Goal: Transaction & Acquisition: Purchase product/service

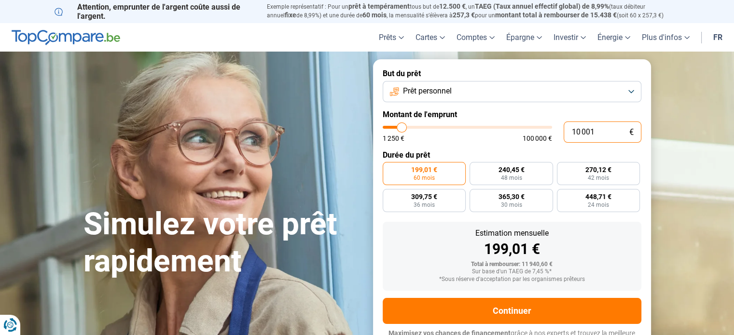
click at [601, 134] on input "10 001" at bounding box center [602, 132] width 78 height 21
type input "1 000"
type input "1250"
type input "100"
type input "1250"
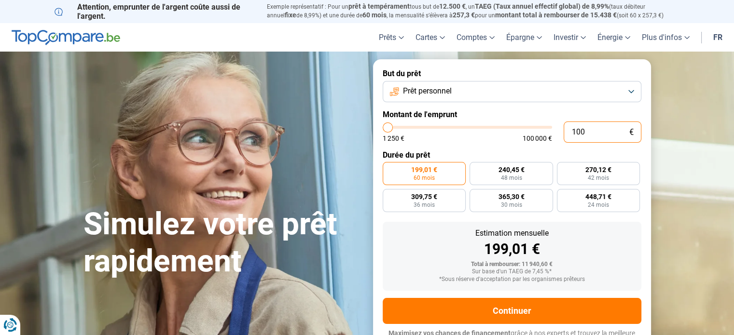
type input "10"
type input "1250"
type input "101"
type input "1250"
type input "1 010"
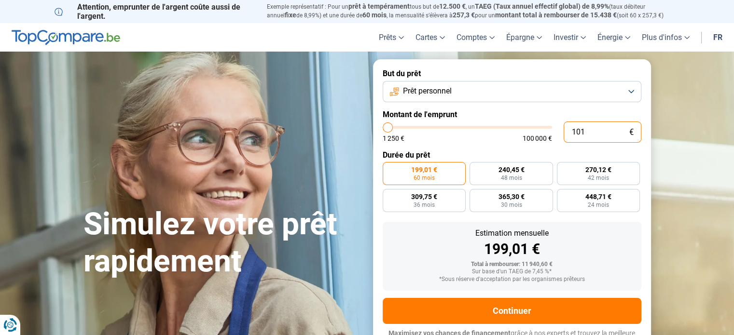
type input "1250"
type input "10 100"
type input "10000"
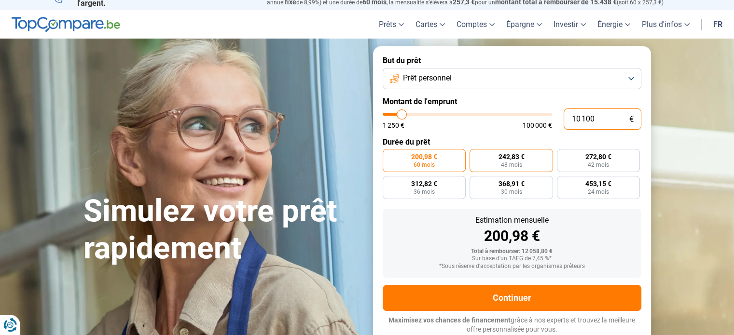
type input "10 100"
click at [532, 157] on label "242,83 € 48 mois" at bounding box center [510, 160] width 83 height 23
click at [476, 155] on input "242,83 € 48 mois" at bounding box center [472, 152] width 6 height 6
radio input "true"
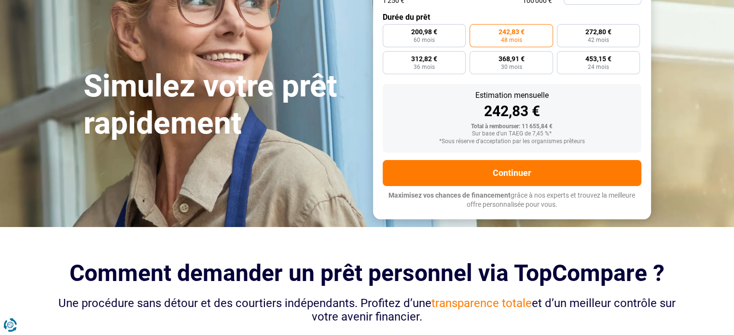
scroll to position [191, 0]
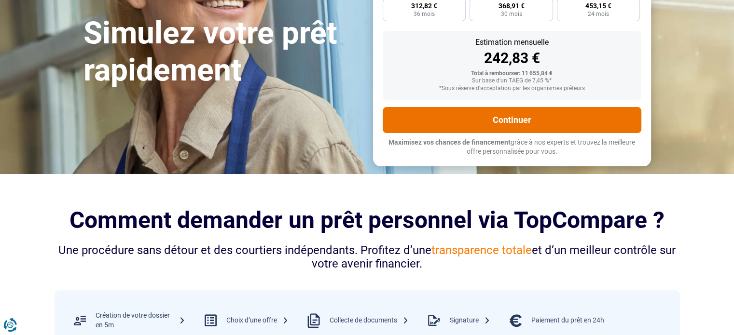
click at [613, 120] on button "Continuer" at bounding box center [511, 120] width 258 height 26
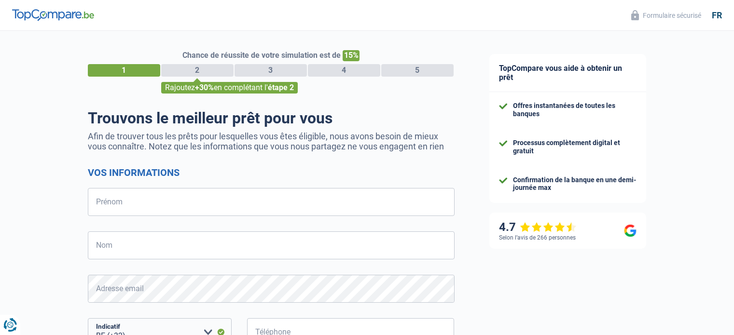
select select "32"
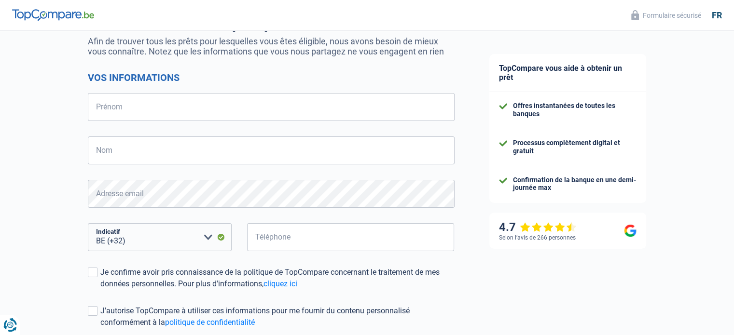
scroll to position [69, 0]
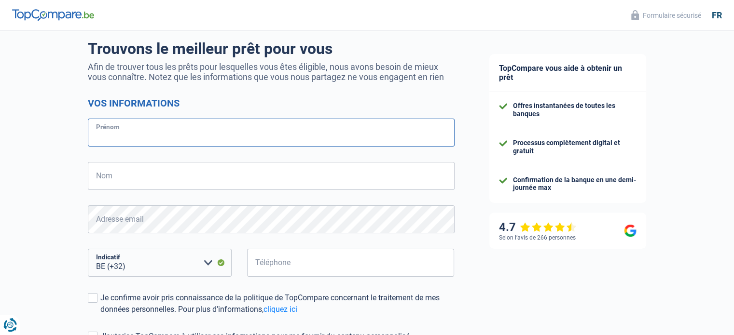
click at [142, 144] on input "Prénom" at bounding box center [271, 133] width 367 height 28
type input "[PERSON_NAME]"
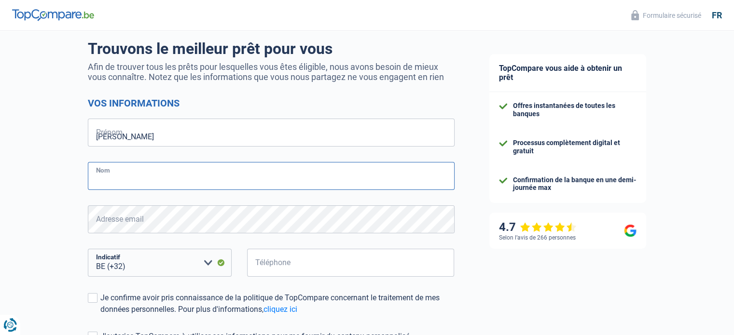
type input "Roulet"
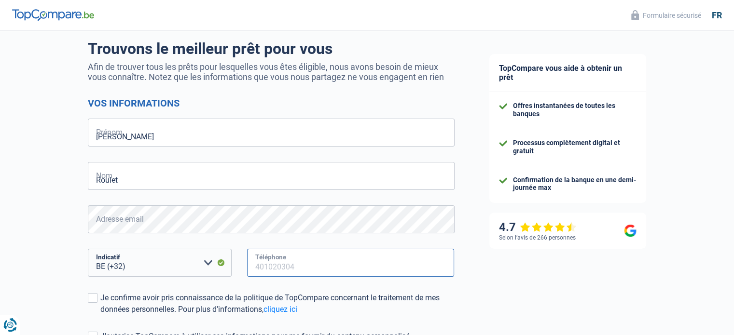
type input "493528312"
click at [306, 298] on div "Je confirme avoir pris connaissance de la politique de TopCompare concernant le…" at bounding box center [277, 303] width 354 height 23
click at [100, 315] on input "Je confirme avoir pris connaissance de la politique de TopCompare concernant le…" at bounding box center [100, 315] width 0 height 0
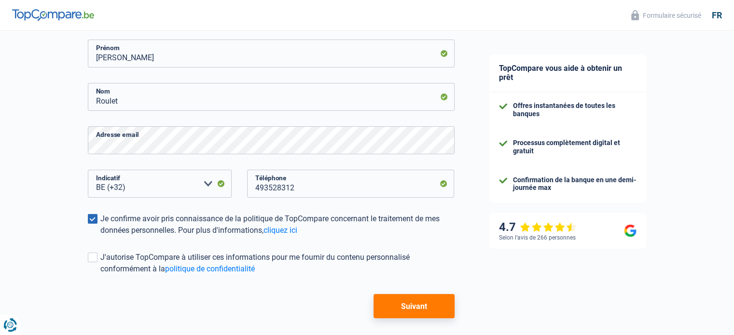
scroll to position [154, 0]
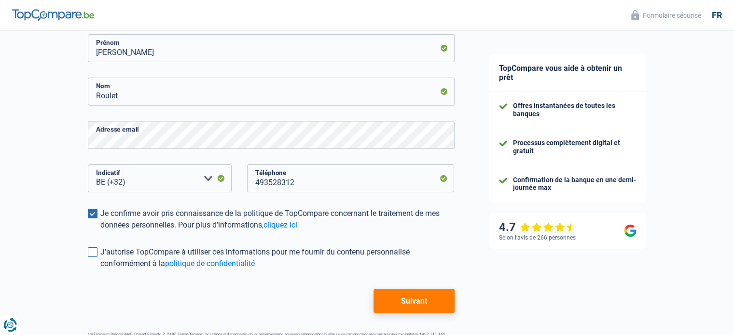
click at [369, 254] on div "J'autorise TopCompare à utiliser ces informations pour me fournir du contenu pe…" at bounding box center [277, 257] width 354 height 23
click at [100, 270] on input "J'autorise TopCompare à utiliser ces informations pour me fournir du contenu pe…" at bounding box center [100, 270] width 0 height 0
click at [364, 249] on div "J'autorise TopCompare à utiliser ces informations pour me fournir du contenu pe…" at bounding box center [277, 257] width 354 height 23
click at [100, 270] on input "J'autorise TopCompare à utiliser ces informations pour me fournir du contenu pe…" at bounding box center [100, 270] width 0 height 0
click at [410, 306] on button "Suivant" at bounding box center [413, 301] width 81 height 24
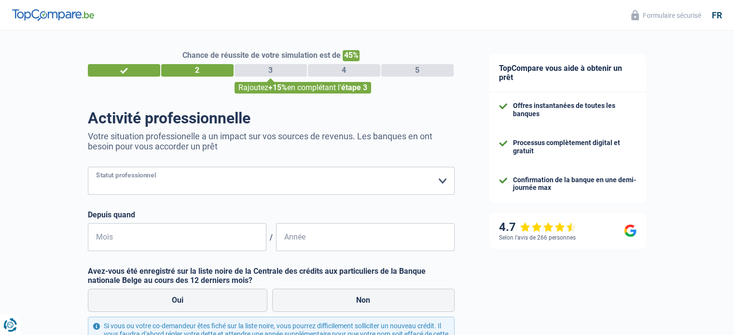
click at [264, 183] on select "Ouvrier Employé privé Employé public Invalide Indépendant Pensionné Chômeur Mut…" at bounding box center [271, 181] width 367 height 28
select select "publicEmployee"
click at [88, 167] on select "Ouvrier Employé privé Employé public Invalide Indépendant Pensionné Chômeur Mut…" at bounding box center [271, 181] width 367 height 28
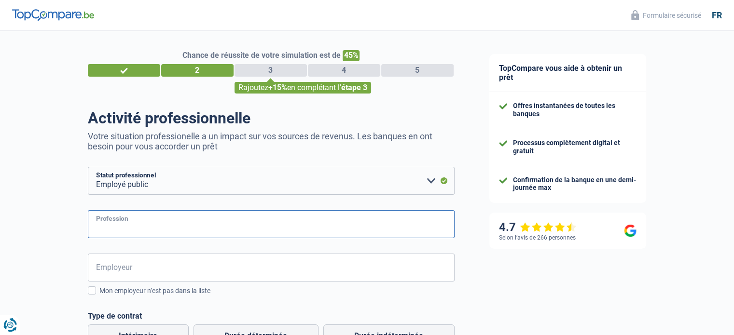
click at [180, 235] on input "Profession" at bounding box center [271, 224] width 367 height 28
type input "Neuropsychologue"
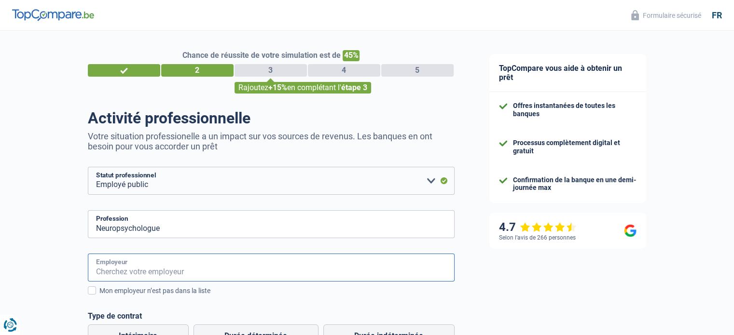
click at [161, 266] on input "Employeur" at bounding box center [271, 268] width 367 height 28
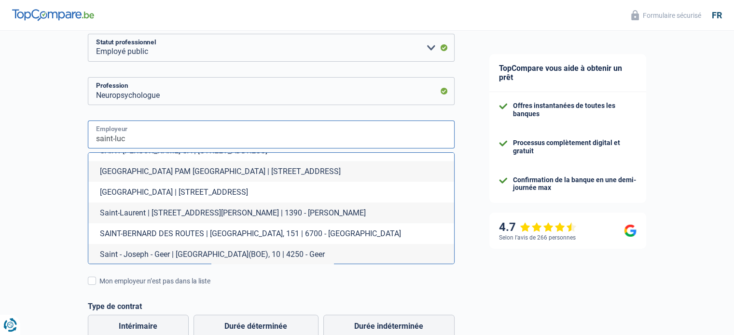
scroll to position [883, 0]
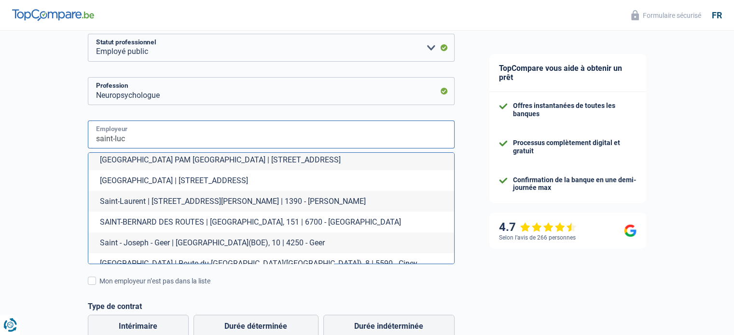
click at [120, 133] on input "saint-luc" at bounding box center [271, 135] width 367 height 28
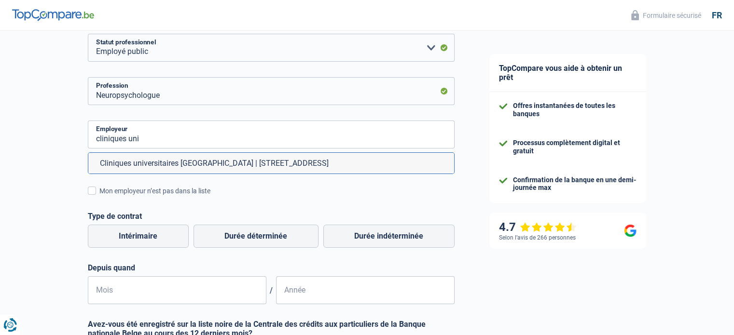
click at [177, 167] on li "Cliniques universitaires [GEOGRAPHIC_DATA] | [STREET_ADDRESS]" at bounding box center [271, 163] width 366 height 21
type input "Cliniques universitaires [GEOGRAPHIC_DATA] | [STREET_ADDRESS]"
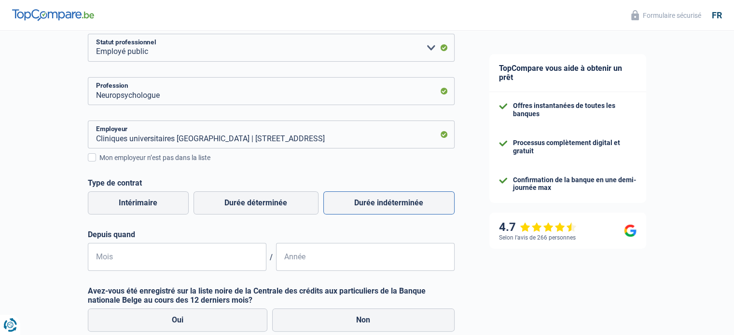
click at [381, 205] on label "Durée indéterminée" at bounding box center [388, 202] width 131 height 23
click at [381, 205] on input "Durée indéterminée" at bounding box center [388, 202] width 131 height 23
radio input "true"
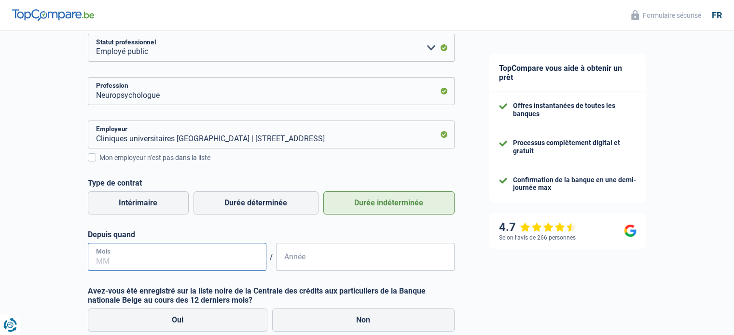
click at [175, 264] on input "Mois" at bounding box center [177, 257] width 178 height 28
click at [183, 273] on form "Ouvrier Employé privé Employé public Invalide Indépendant Pensionné Chômeur Mut…" at bounding box center [271, 224] width 367 height 381
click at [164, 258] on input "Mois" at bounding box center [177, 257] width 178 height 28
type input "02"
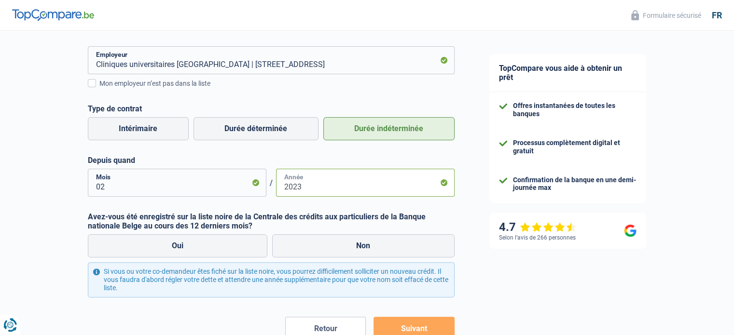
scroll to position [237, 0]
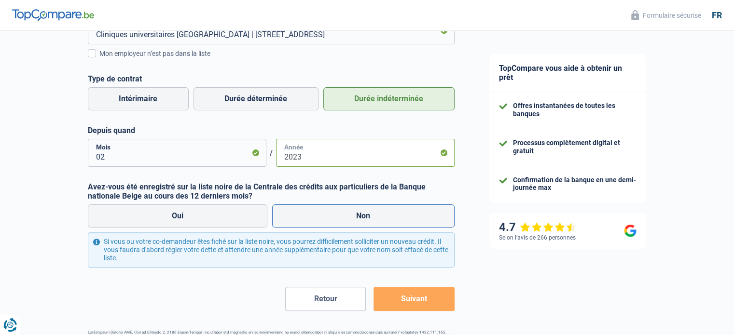
type input "2023"
click at [401, 214] on label "Non" at bounding box center [363, 215] width 182 height 23
click at [401, 214] on input "Non" at bounding box center [363, 215] width 182 height 23
radio input "true"
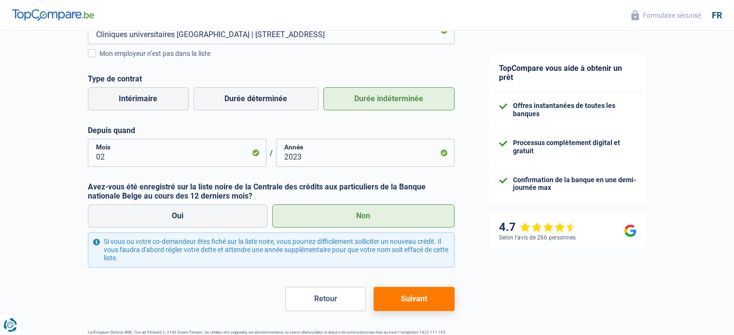
click at [428, 289] on button "Suivant" at bounding box center [413, 299] width 81 height 24
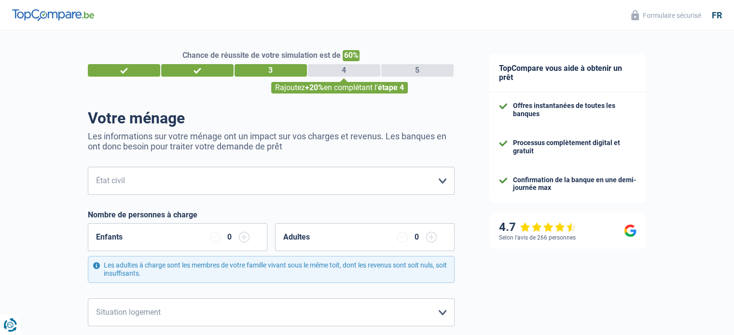
click at [259, 186] on select "[PERSON_NAME](e) Cohabitant(e) légal(e) Divorcé(e) Veuf(ve) Séparé (de fait) Ve…" at bounding box center [271, 181] width 367 height 28
select select "single"
click at [88, 167] on select "[PERSON_NAME](e) Cohabitant(e) légal(e) Divorcé(e) Veuf(ve) Séparé (de fait) Ve…" at bounding box center [271, 181] width 367 height 28
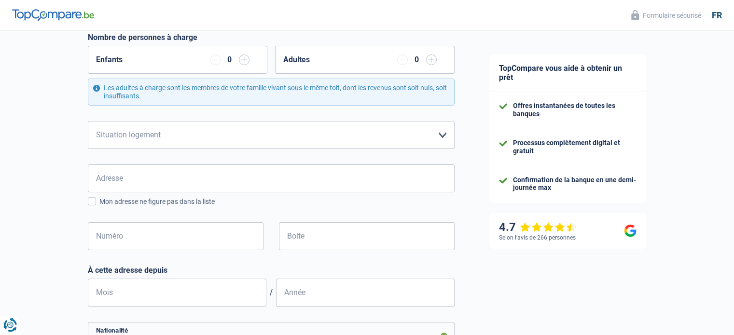
scroll to position [174, 0]
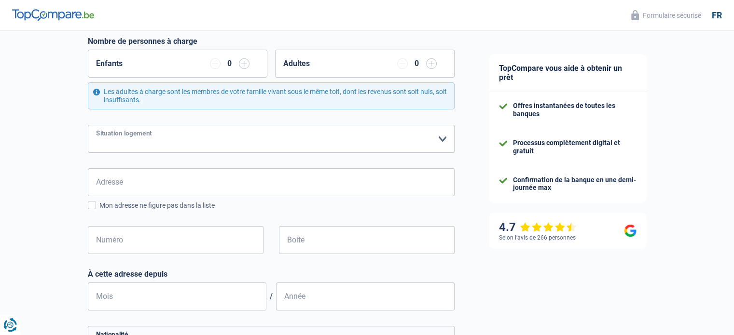
click at [436, 134] on select "Locataire Propriétaire avec prêt hypothécaire Propriétaire sans prêt hypothécai…" at bounding box center [271, 139] width 367 height 28
select select "rents"
click at [88, 125] on select "Locataire Propriétaire avec prêt hypothécaire Propriétaire sans prêt hypothécai…" at bounding box center [271, 139] width 367 height 28
click at [381, 183] on input "Adresse" at bounding box center [271, 182] width 367 height 28
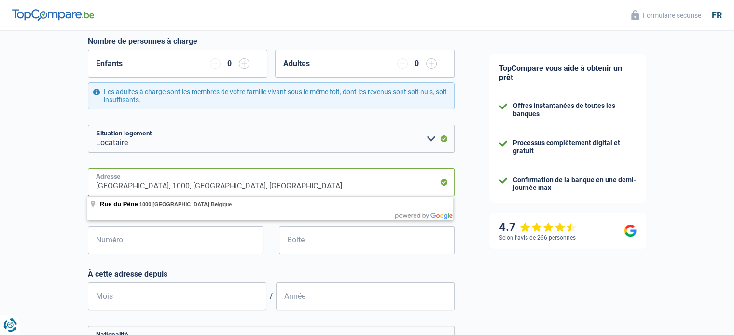
drag, startPoint x: 248, startPoint y: 179, endPoint x: 46, endPoint y: 178, distance: 202.5
click at [46, 178] on div "Chance de réussite de votre simulation est de 60% 1 2 3 4 5 Rajoutez +20% en co…" at bounding box center [236, 217] width 472 height 728
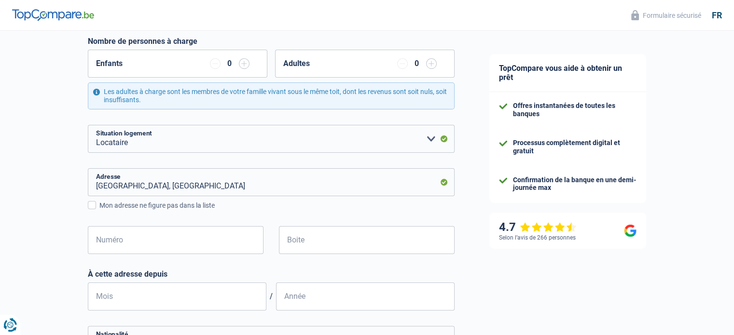
type input "[GEOGRAPHIC_DATA], [STREET_ADDRESS]"
click at [222, 240] on input "Numéro" at bounding box center [176, 240] width 176 height 28
type input "27"
click at [343, 231] on input "Boite" at bounding box center [367, 240] width 176 height 28
type input "8"
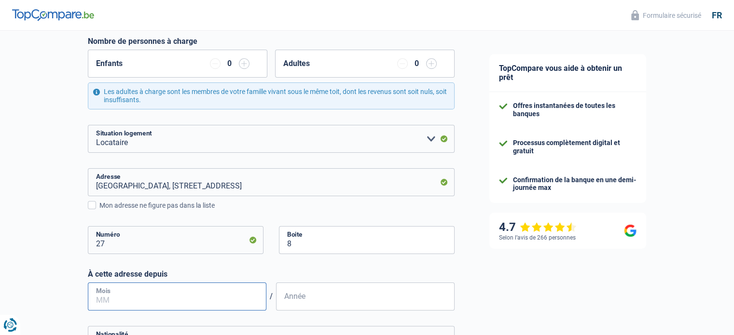
click at [230, 296] on input "Mois" at bounding box center [177, 297] width 178 height 28
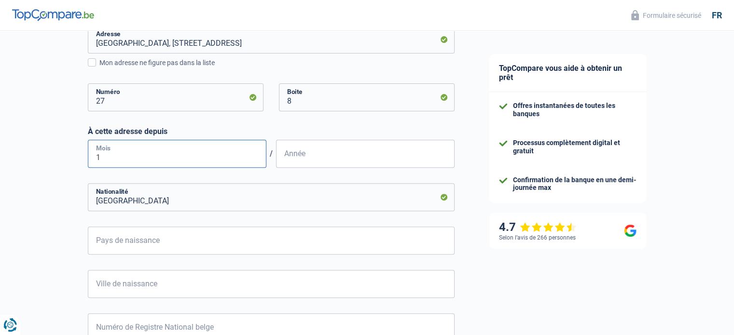
type input "11"
type input "2022"
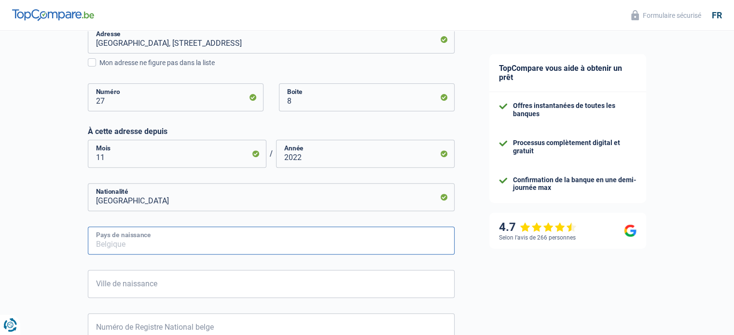
click at [299, 233] on input "Pays de naissance" at bounding box center [271, 241] width 367 height 28
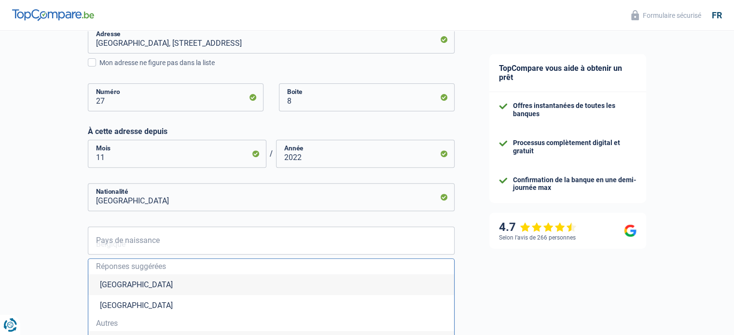
click at [112, 291] on li "[GEOGRAPHIC_DATA]" at bounding box center [271, 284] width 366 height 21
type input "[GEOGRAPHIC_DATA]"
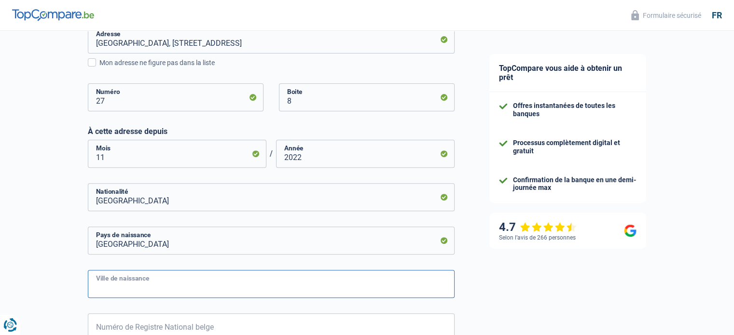
click at [112, 291] on input "Ville de naissance" at bounding box center [271, 284] width 367 height 28
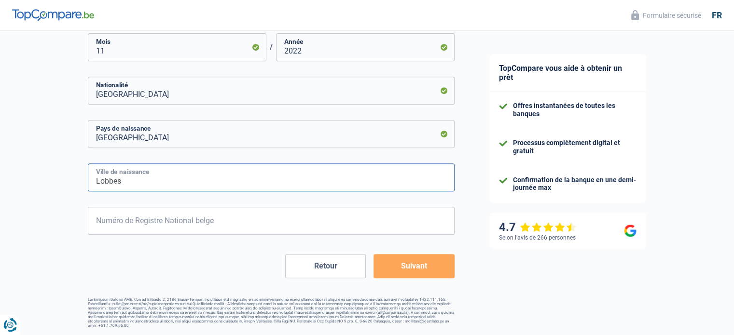
type input "Lobbes"
click at [234, 212] on input "Numéro de Registre National belge" at bounding box center [271, 221] width 367 height 28
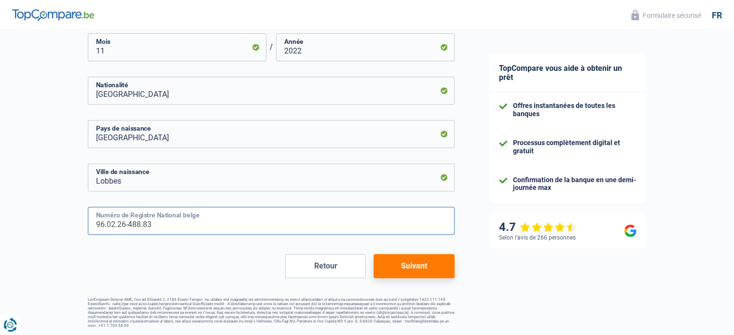
type input "96.02.26-488.83"
click at [422, 270] on button "Suivant" at bounding box center [413, 266] width 81 height 24
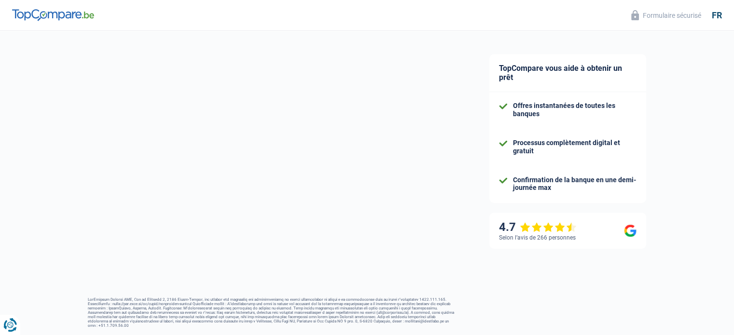
select select "netSalary"
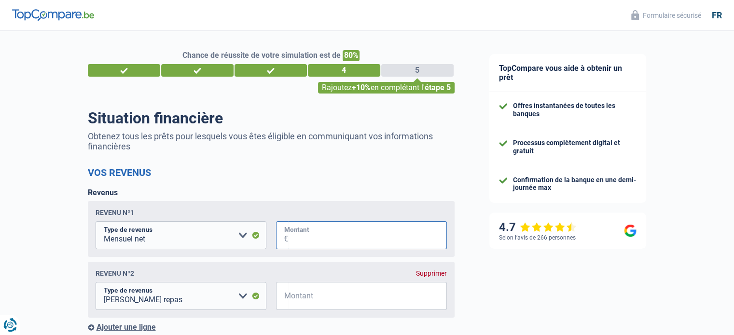
click at [318, 231] on input "Montant" at bounding box center [367, 235] width 159 height 28
click at [234, 300] on select "Allocation d'handicap Allocations chômage Allocations familiales Chèques repas …" at bounding box center [180, 296] width 171 height 28
select select "parttimeSelfemployed"
click at [95, 284] on select "Allocation d'handicap Allocations chômage Allocations familiales Chèques repas …" at bounding box center [180, 296] width 171 height 28
click at [237, 239] on select "Allocation d'handicap Allocations chômage Allocations familiales Chèques repas …" at bounding box center [180, 235] width 171 height 28
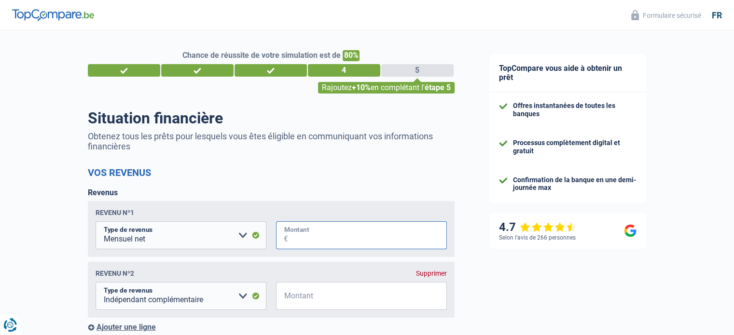
click at [316, 232] on input "Montant" at bounding box center [367, 235] width 159 height 28
type input "1.740"
click at [314, 300] on input "Montant" at bounding box center [367, 296] width 159 height 28
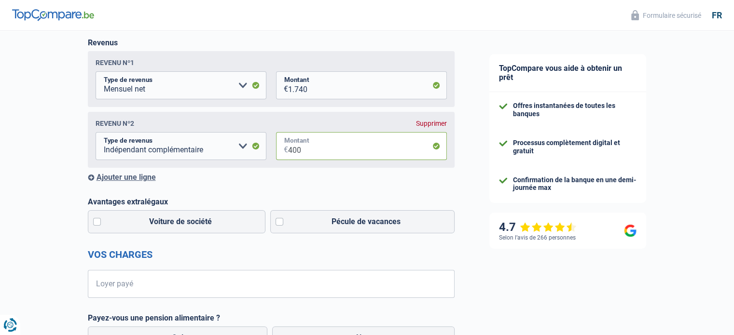
scroll to position [192, 0]
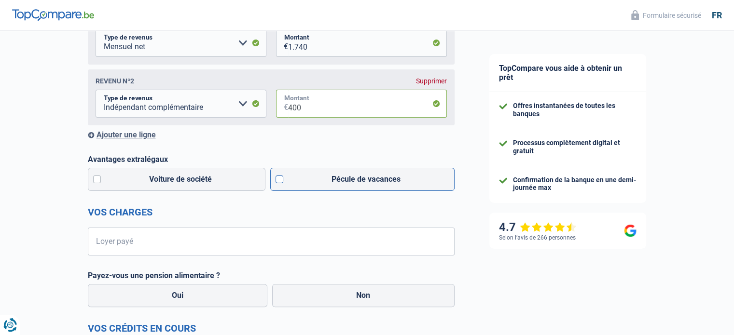
type input "400"
click at [291, 181] on label "Pécule de vacances" at bounding box center [362, 179] width 184 height 23
click at [291, 181] on input "Pécule de vacances" at bounding box center [362, 179] width 184 height 23
checkbox input "true"
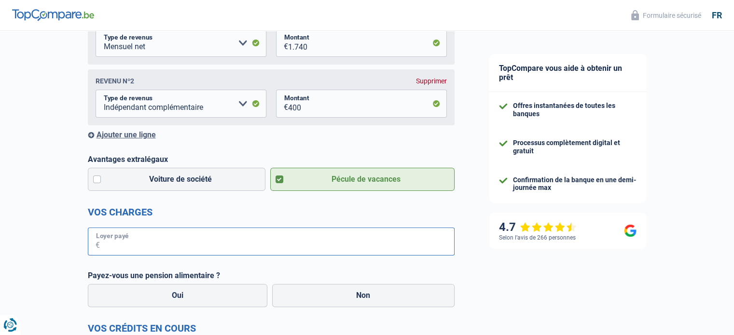
click at [286, 231] on input "Loyer payé" at bounding box center [277, 242] width 354 height 28
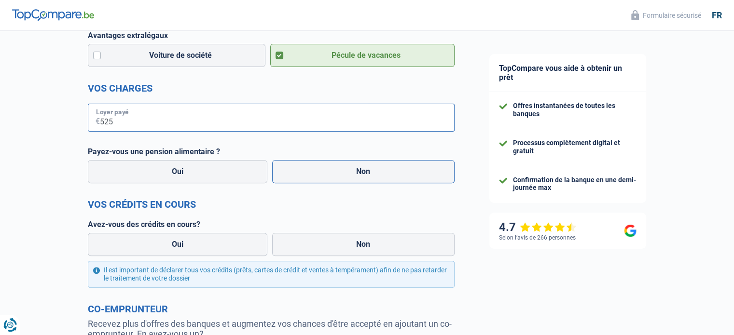
type input "525"
click at [375, 172] on label "Non" at bounding box center [363, 171] width 182 height 23
click at [375, 172] on input "Non" at bounding box center [363, 171] width 182 height 23
radio input "true"
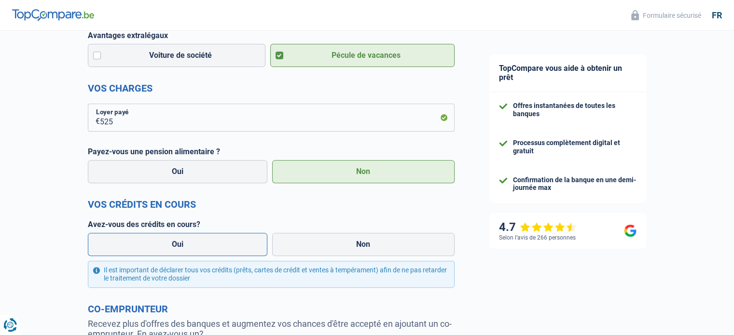
click at [225, 248] on label "Oui" at bounding box center [178, 244] width 180 height 23
click at [225, 248] on input "Oui" at bounding box center [178, 244] width 180 height 23
radio input "true"
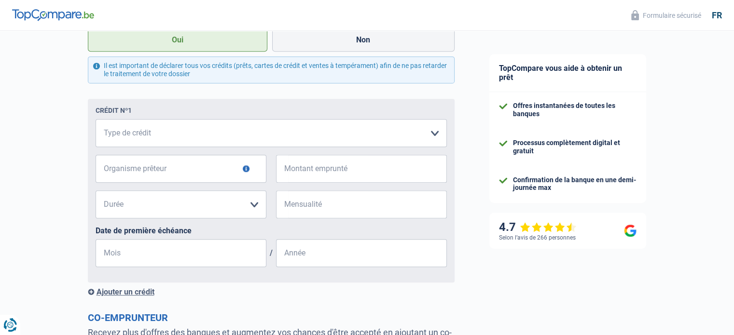
scroll to position [537, 0]
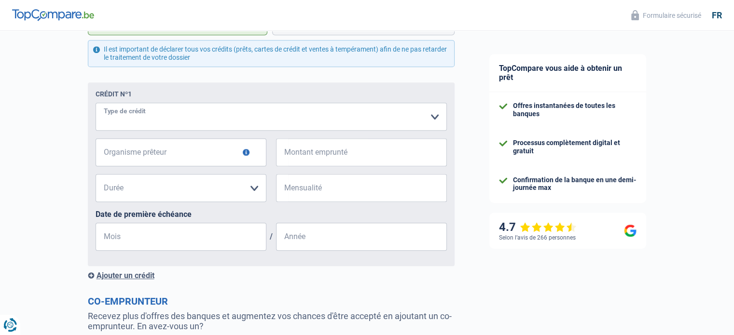
click at [316, 116] on select "Carte ou ouverture de crédit Prêt hypothécaire Vente à tempérament Prêt à tempé…" at bounding box center [270, 117] width 351 height 28
click at [228, 157] on input "Organisme prêteur" at bounding box center [180, 152] width 171 height 28
click at [183, 120] on select "Carte ou ouverture de crédit Prêt hypothécaire Vente à tempérament Prêt à tempé…" at bounding box center [270, 117] width 351 height 28
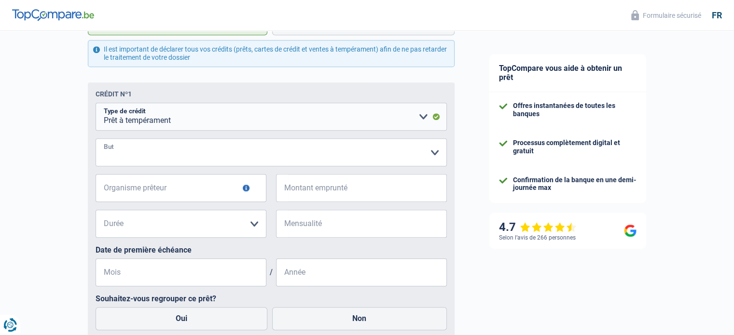
click at [170, 161] on select "Confort maison: meubles, textile, peinture, électroménager, outillage non-profe…" at bounding box center [270, 152] width 351 height 28
click at [168, 113] on select "Carte ou ouverture de crédit Prêt hypothécaire Vente à tempérament Prêt à tempé…" at bounding box center [270, 117] width 351 height 28
select select "creditConsolidation"
click at [95, 104] on select "Carte ou ouverture de crédit Prêt hypothécaire Vente à tempérament Prêt à tempé…" at bounding box center [270, 117] width 351 height 28
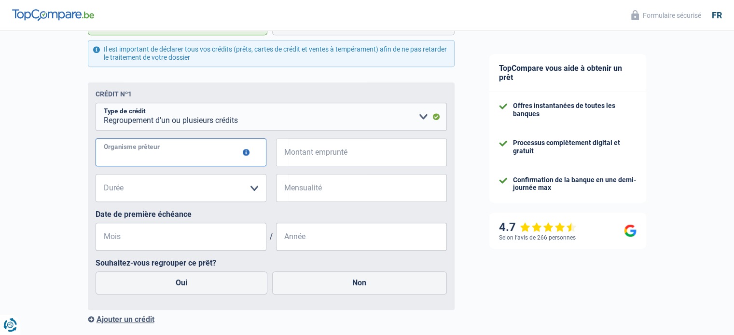
click at [166, 158] on input "Organisme prêteur" at bounding box center [180, 152] width 171 height 28
type input "CPH"
click at [352, 158] on input "Montant emprunté" at bounding box center [367, 152] width 159 height 28
type input "20.000"
click at [163, 193] on select "12 mois 18 mois 24 mois 30 mois 36 mois 42 mois 48 mois 60 mois 72 mois 84 mois…" at bounding box center [180, 188] width 171 height 28
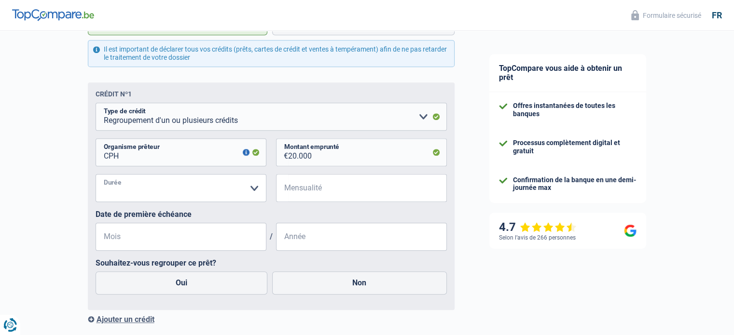
select select "60"
click at [95, 176] on select "12 mois 18 mois 24 mois 30 mois 36 mois 42 mois 48 mois 60 mois 72 mois 84 mois…" at bounding box center [180, 188] width 171 height 28
click at [347, 202] on input "Mensualité" at bounding box center [367, 188] width 159 height 28
type input "120"
click at [179, 234] on input "Mois" at bounding box center [180, 237] width 171 height 28
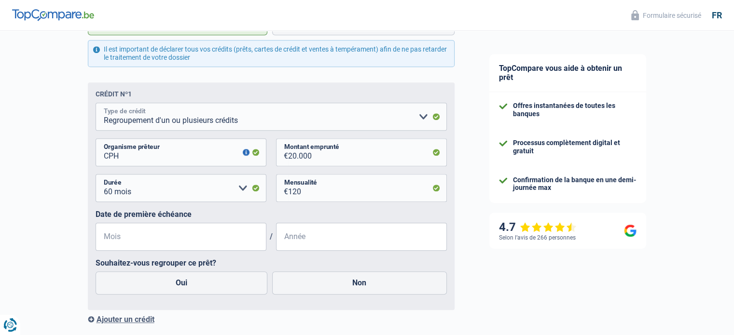
click at [184, 121] on select "Carte ou ouverture de crédit Prêt hypothécaire Vente à tempérament Prêt à tempé…" at bounding box center [270, 117] width 351 height 28
click at [376, 265] on label "Souhaitez-vous regrouper ce prêt?" at bounding box center [270, 262] width 351 height 9
click at [296, 116] on select "Carte ou ouverture de crédit Prêt hypothécaire Vente à tempérament Prêt à tempé…" at bounding box center [270, 117] width 351 height 28
click at [294, 122] on select "Carte ou ouverture de crédit Prêt hypothécaire Vente à tempérament Prêt à tempé…" at bounding box center [270, 117] width 351 height 28
select select "cardOrCredit"
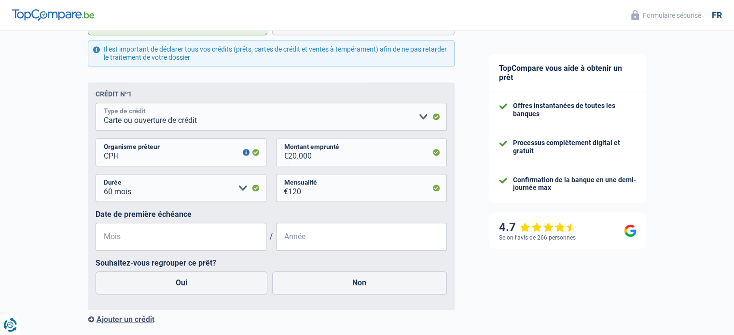
click at [95, 104] on select "Carte ou ouverture de crédit Prêt hypothécaire Vente à tempérament Prêt à tempé…" at bounding box center [270, 117] width 351 height 28
click at [189, 153] on input "CPH" at bounding box center [180, 152] width 171 height 28
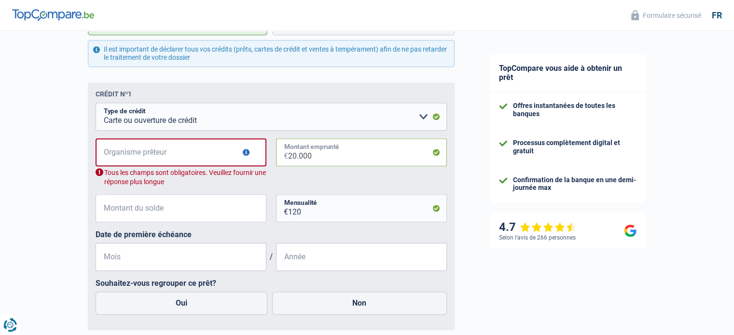
click at [306, 158] on input "20.000" at bounding box center [367, 152] width 159 height 28
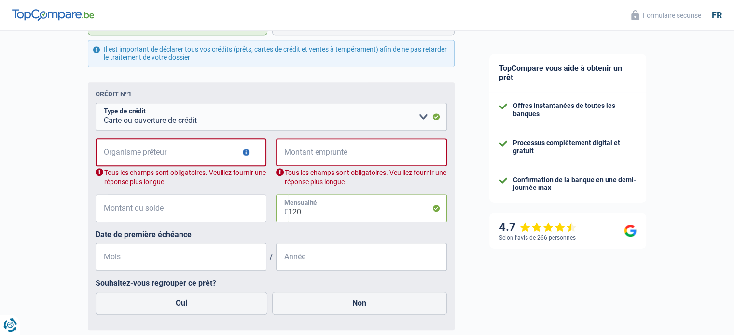
click at [303, 215] on input "120" at bounding box center [367, 208] width 159 height 28
click at [365, 254] on div "Date de première échéance Mois / Année" at bounding box center [270, 250] width 351 height 41
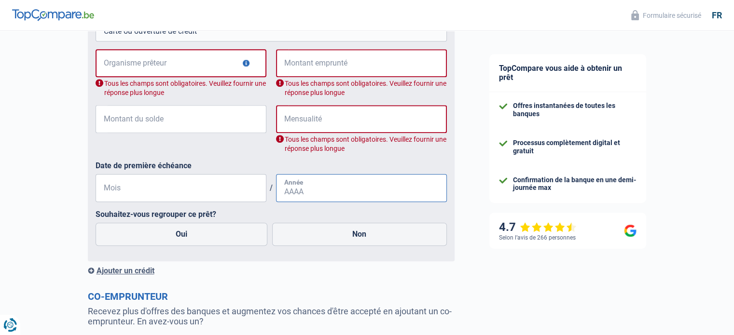
scroll to position [640, 0]
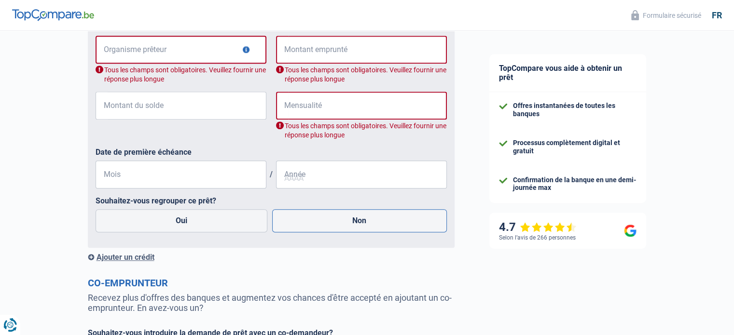
click at [341, 217] on label "Non" at bounding box center [359, 220] width 175 height 23
click at [341, 217] on input "Non" at bounding box center [359, 220] width 175 height 23
radio input "true"
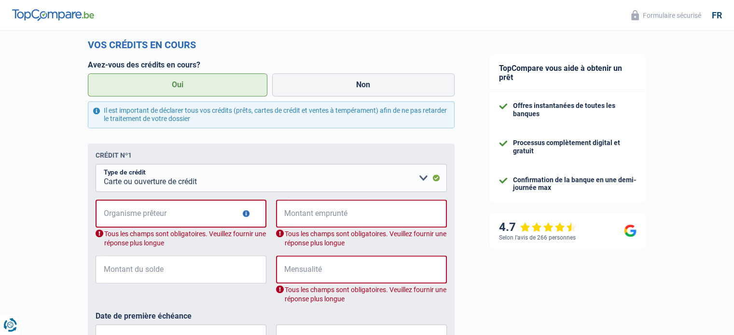
scroll to position [460, 0]
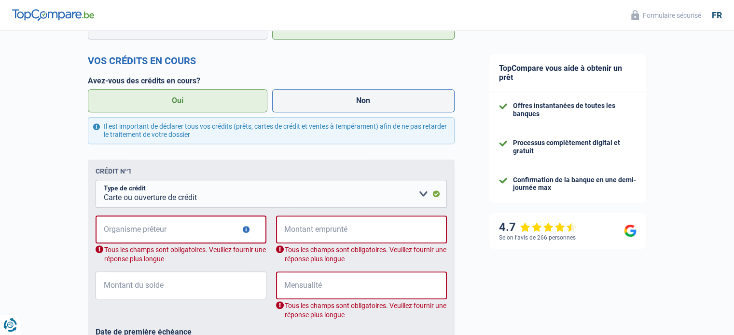
click at [324, 104] on label "Non" at bounding box center [363, 100] width 182 height 23
click at [324, 104] on input "Non" at bounding box center [363, 100] width 182 height 23
radio input "true"
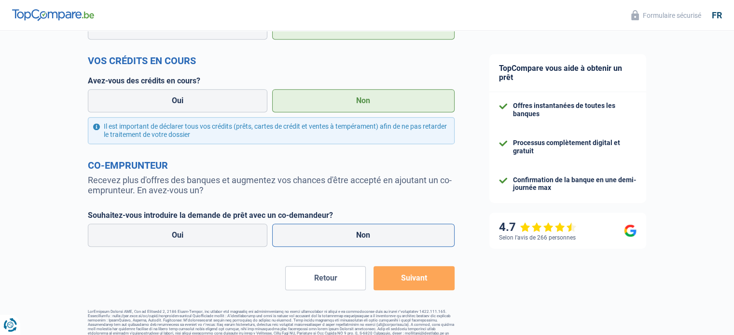
click at [359, 239] on label "Non" at bounding box center [363, 235] width 182 height 23
click at [359, 239] on input "Non" at bounding box center [363, 235] width 182 height 23
radio input "true"
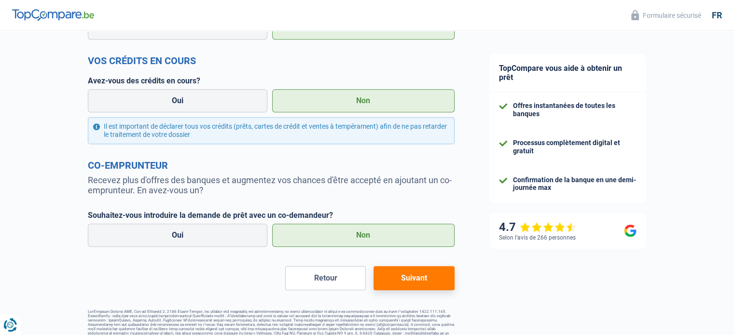
click at [428, 275] on button "Suivant" at bounding box center [413, 278] width 81 height 24
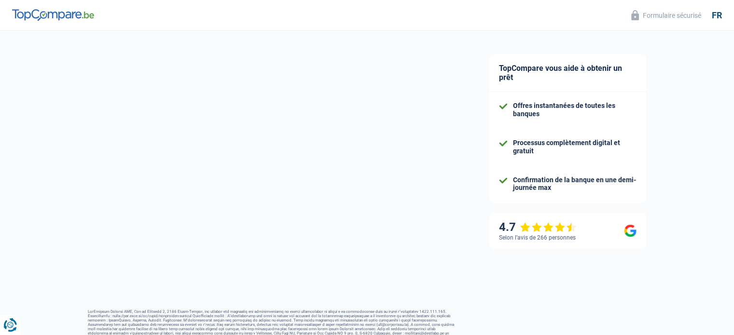
select select "60"
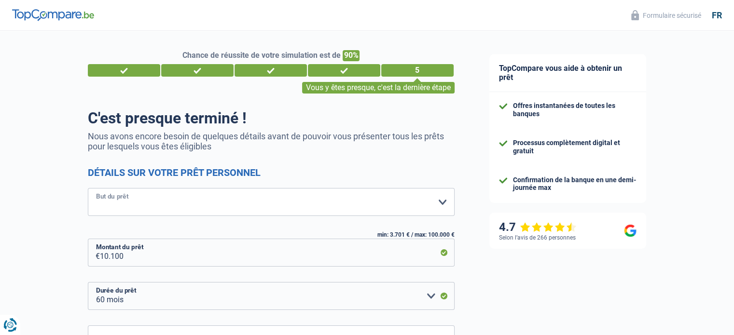
click at [354, 205] on select "Confort maison: meubles, textile, peinture, électroménager, outillage non-profe…" at bounding box center [271, 202] width 367 height 28
select select "medical"
click at [88, 189] on select "Confort maison: meubles, textile, peinture, électroménager, outillage non-profe…" at bounding box center [271, 202] width 367 height 28
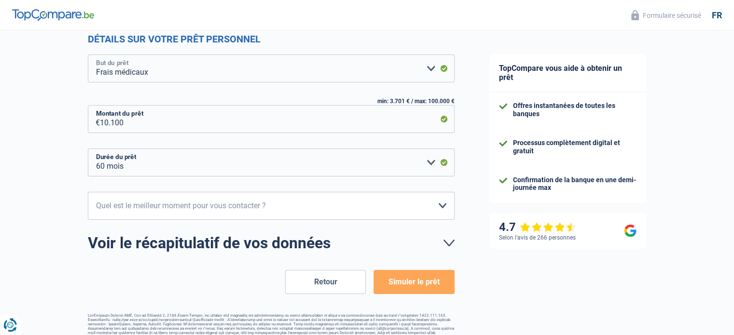
scroll to position [134, 0]
click at [334, 158] on select "12 mois 18 mois 24 mois 30 mois 36 mois 42 mois 48 mois 60 mois Veuillez sélect…" at bounding box center [271, 162] width 367 height 28
select select "48"
click at [88, 148] on select "12 mois 18 mois 24 mois 30 mois 36 mois 42 mois 48 mois 60 mois Veuillez sélect…" at bounding box center [271, 162] width 367 height 28
click at [265, 217] on select "10h-12h 12h-14h 14h-16h 16h-18h Veuillez sélectionner une option" at bounding box center [271, 205] width 367 height 28
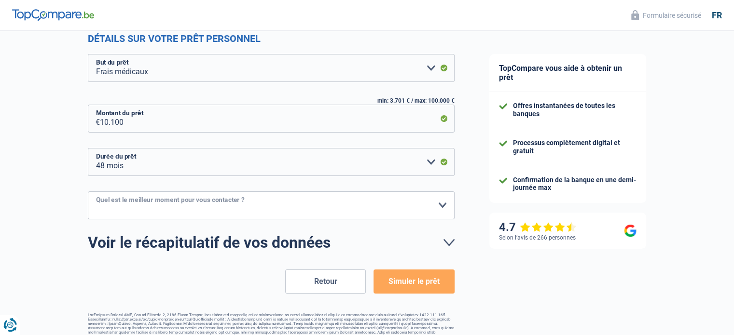
select select "14-16"
click at [88, 191] on select "10h-12h 12h-14h 14h-16h 16h-18h Veuillez sélectionner une option" at bounding box center [271, 205] width 367 height 28
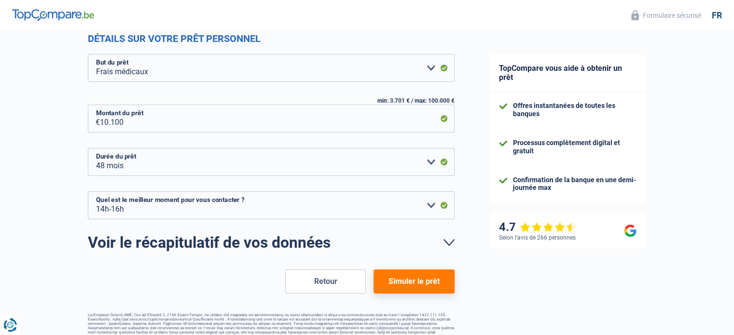
click at [400, 283] on button "Simuler le prêt" at bounding box center [413, 282] width 81 height 24
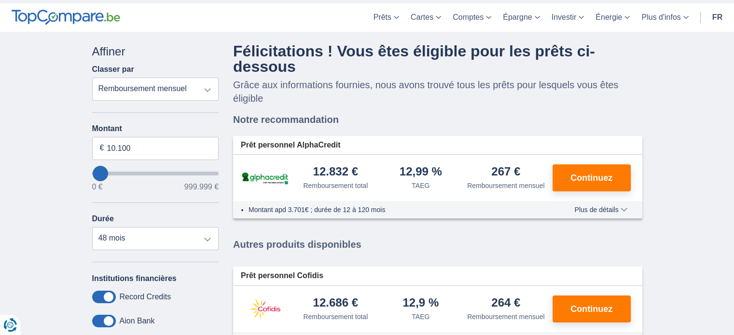
scroll to position [31, 0]
